Goal: Check status: Check status

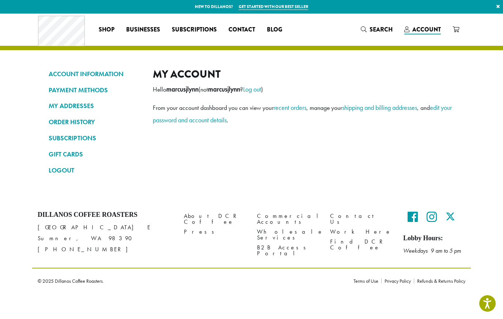
click at [68, 121] on link "ORDER HISTORY" at bounding box center [95, 122] width 93 height 12
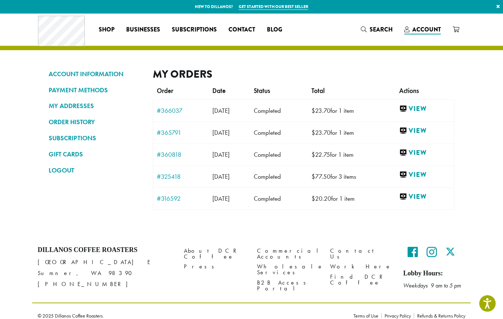
click at [429, 131] on link "View" at bounding box center [425, 130] width 51 height 9
click at [167, 112] on link "#366037" at bounding box center [181, 110] width 48 height 7
